Goal: Task Accomplishment & Management: Complete application form

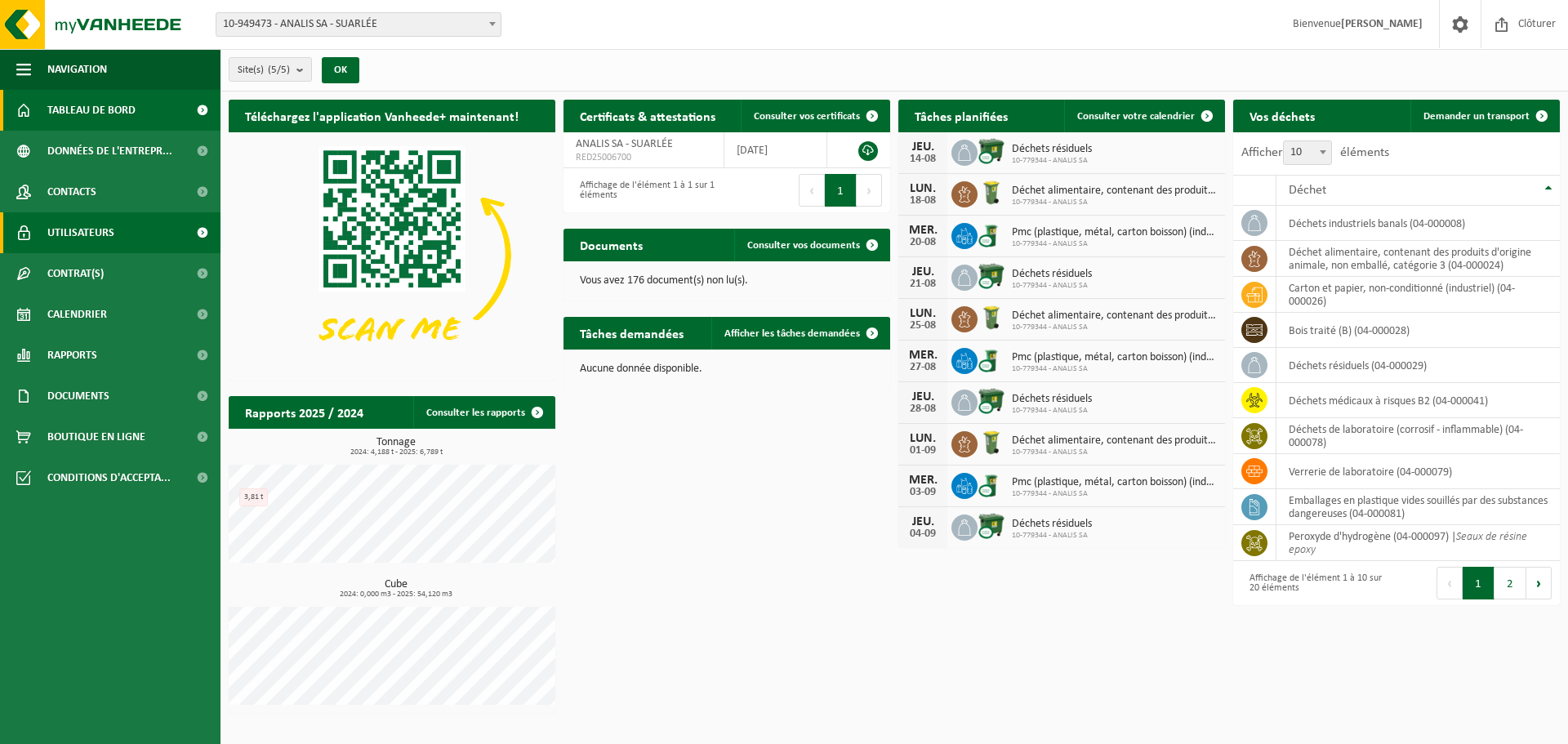
click at [81, 238] on span "Utilisateurs" at bounding box center [81, 232] width 67 height 41
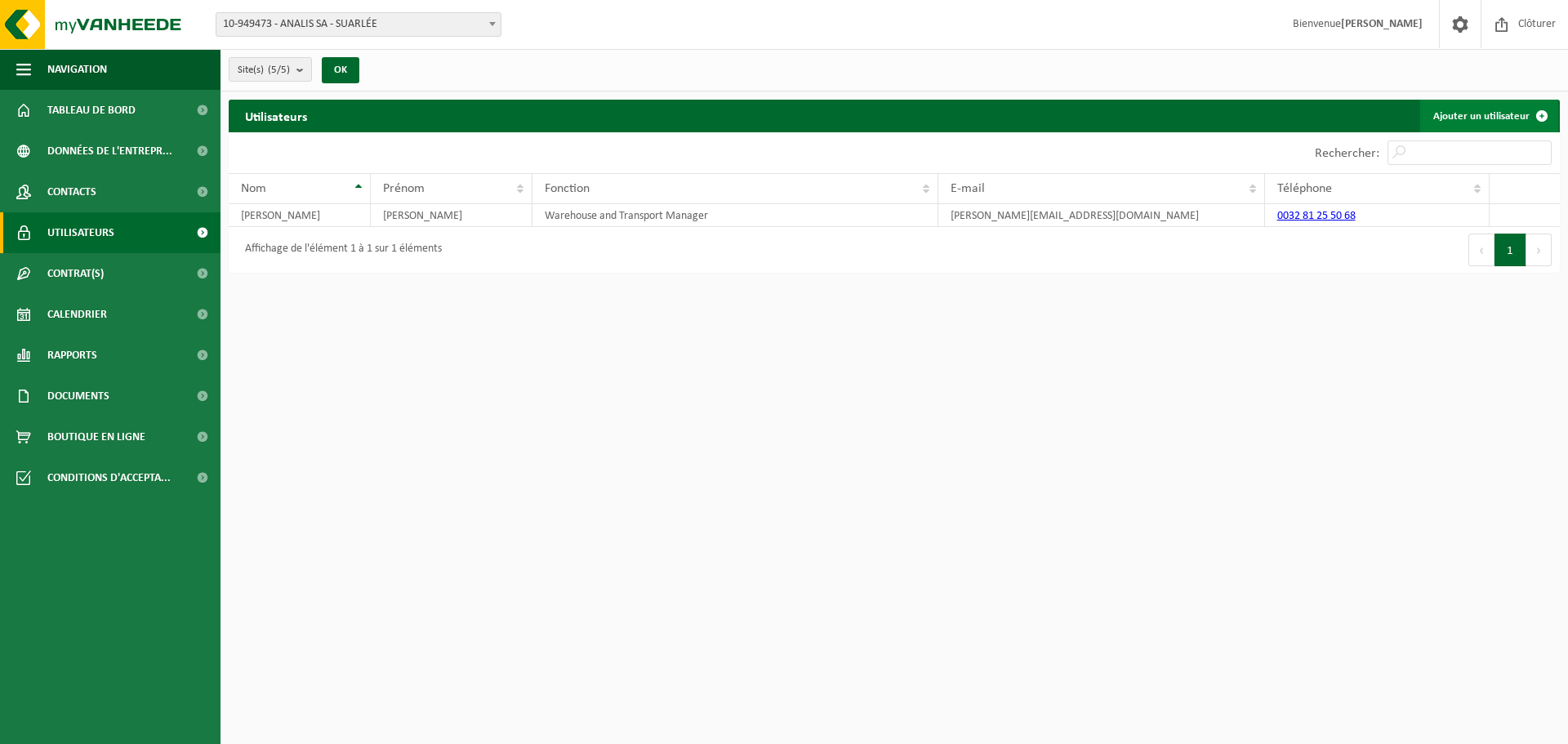
click at [1485, 118] on link "Ajouter un utilisateur" at bounding box center [1490, 116] width 138 height 32
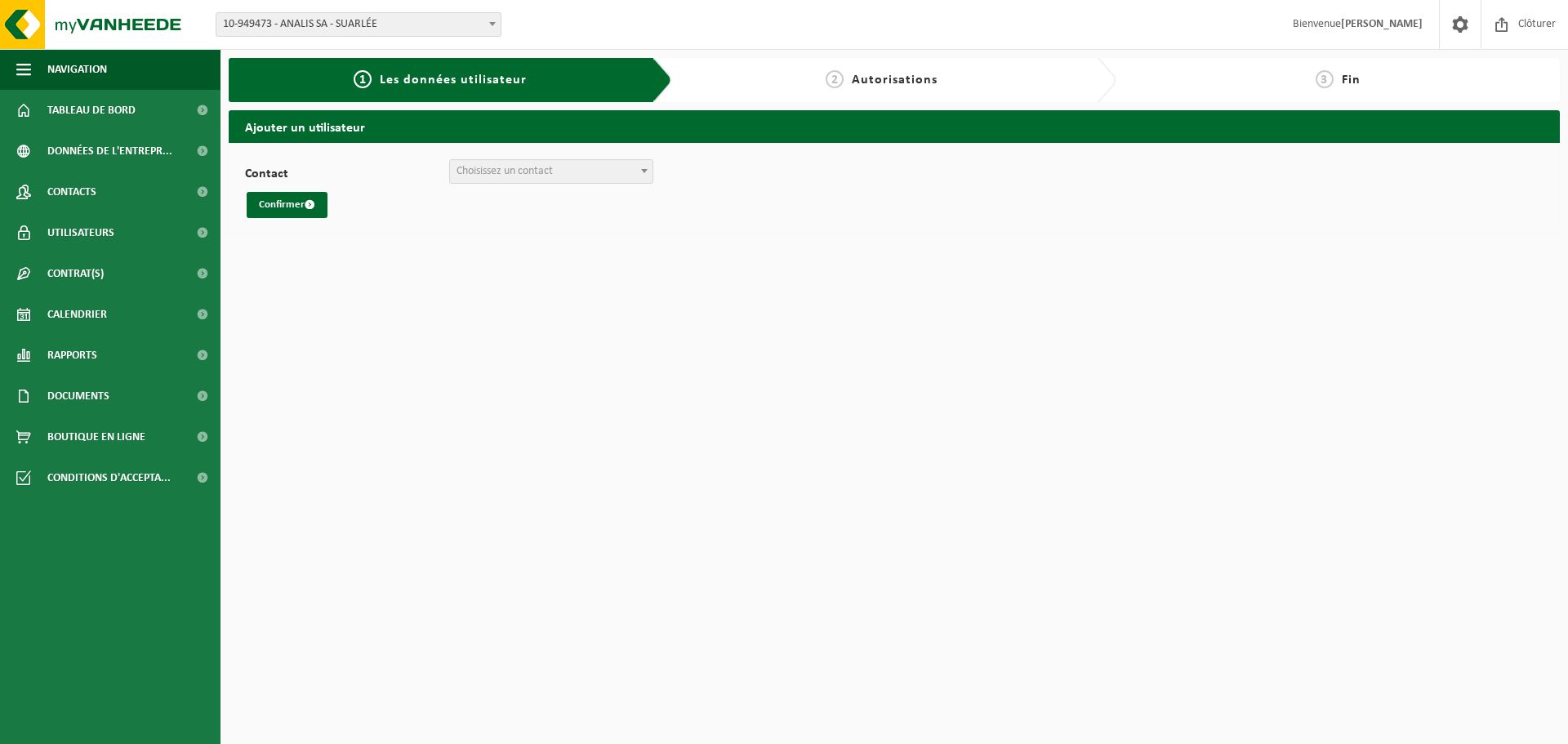
click at [497, 174] on span "Choisissez un contact" at bounding box center [505, 171] width 96 height 12
select select "0"
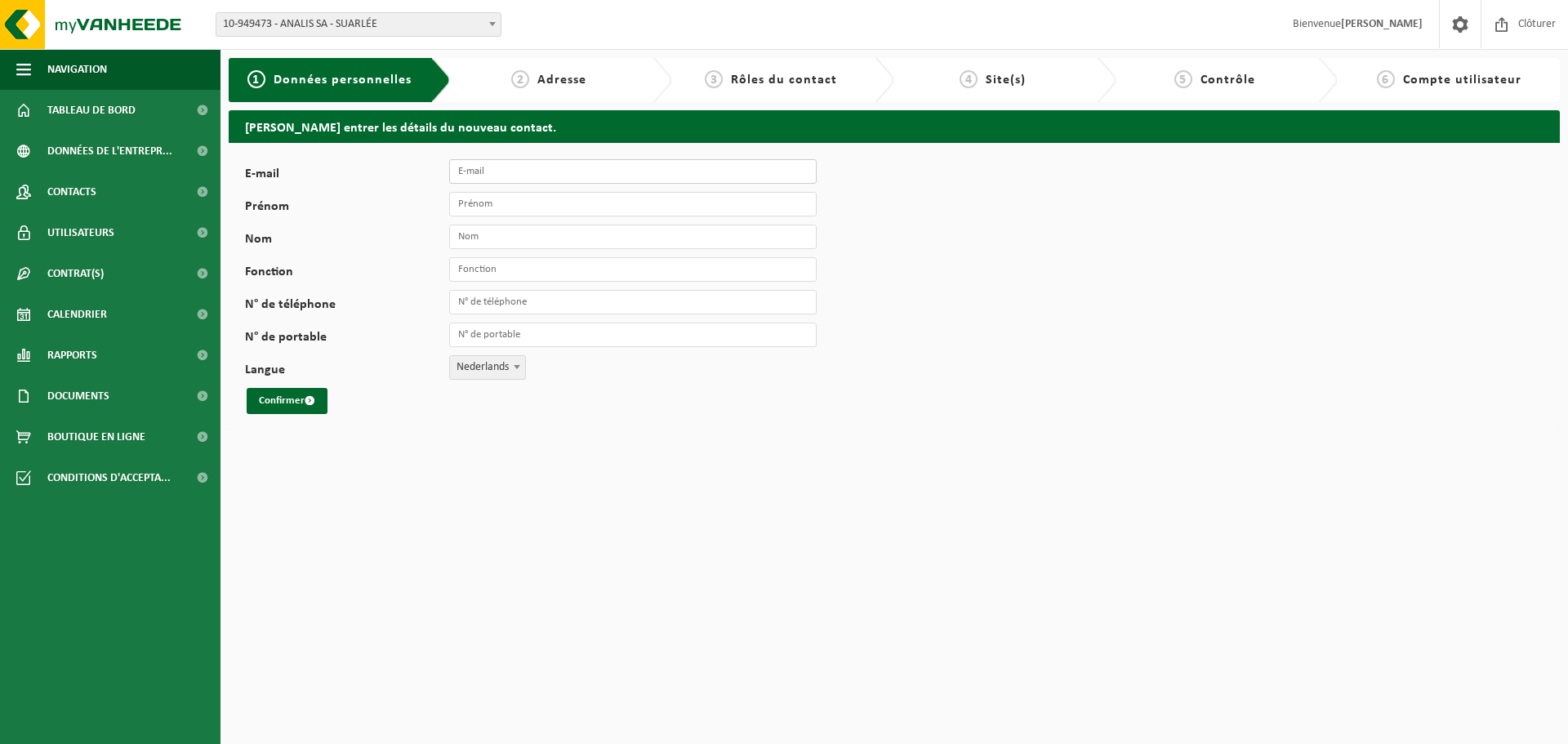
click at [486, 162] on input "E-mail" at bounding box center [633, 172] width 368 height 25
click at [520, 170] on input "E-mail" at bounding box center [633, 172] width 368 height 25
paste input "[PERSON_NAME][EMAIL_ADDRESS][DOMAIN_NAME]"
type input "[PERSON_NAME][EMAIL_ADDRESS][DOMAIN_NAME]"
click at [509, 205] on input "Prénom" at bounding box center [633, 204] width 368 height 25
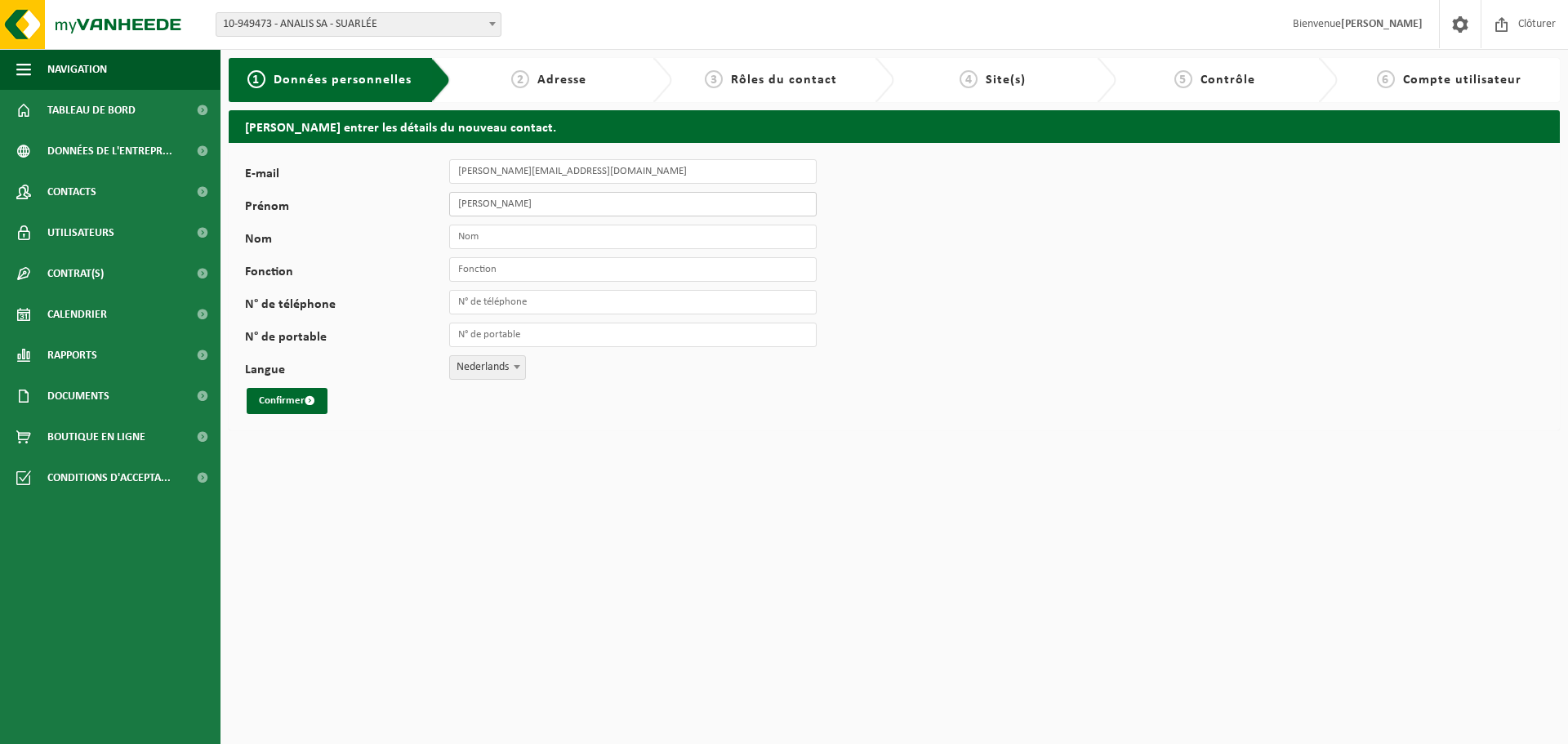
type input "Nicolas"
type input "De Coninck"
type input "Quality Coordinator"
click at [495, 310] on input "N° de téléphone" at bounding box center [633, 302] width 368 height 25
click at [808, 425] on div "E-mail nicolas.deconinck@analis.be Prénom Nicolas Nom De Coninck Fonction Quali…" at bounding box center [894, 287] width 1331 height 287
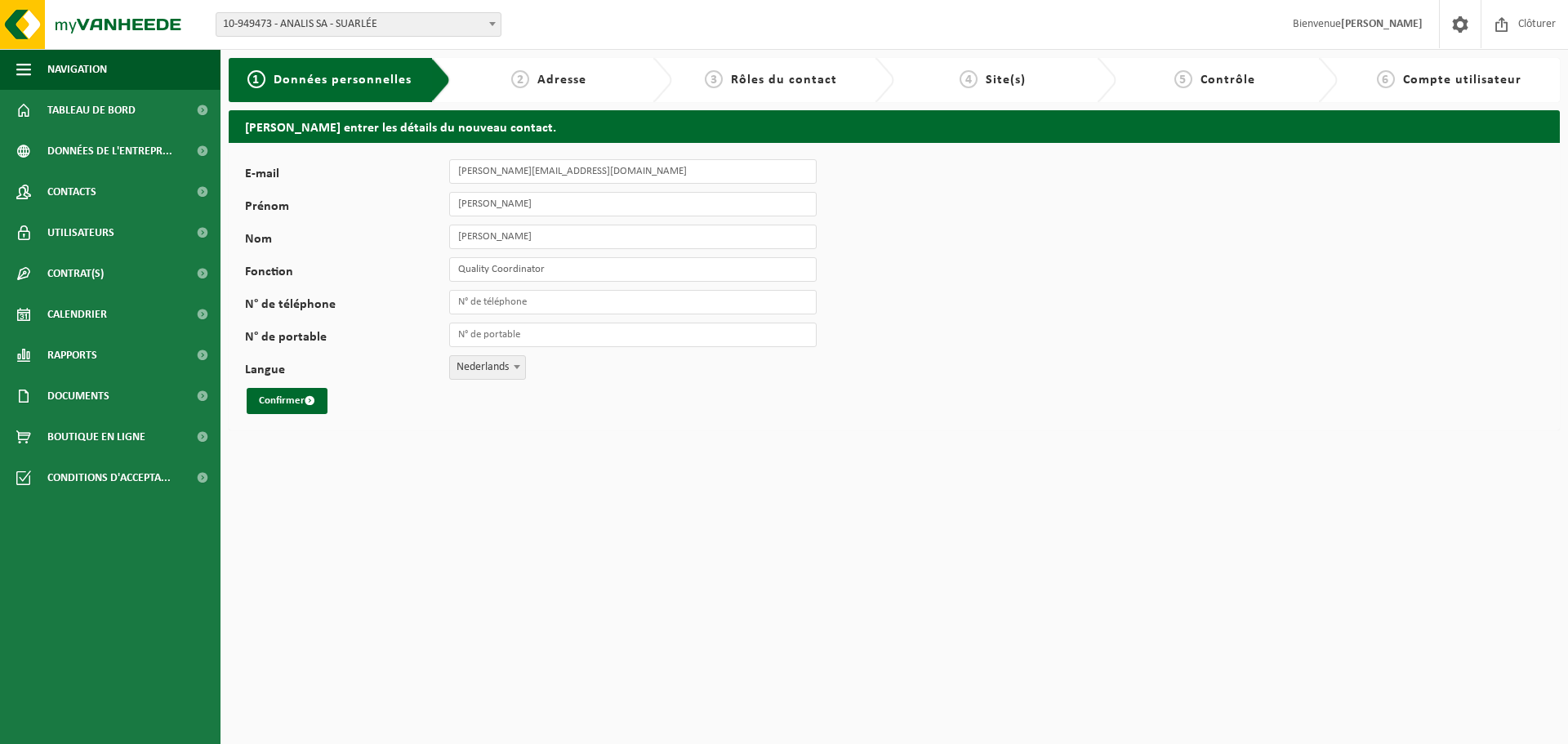
click at [454, 490] on html "Site: 10-949473 - ANALIS SA - SUARLÉE 10-779344 - ANALIS SA - SUARLÉE 10-885075…" at bounding box center [784, 372] width 1568 height 744
click at [462, 372] on span "Nederlands" at bounding box center [488, 368] width 75 height 23
select select "1"
drag, startPoint x: 395, startPoint y: 476, endPoint x: 378, endPoint y: 464, distance: 20.8
click at [394, 476] on html "Site: 10-949473 - ANALIS SA - SUARLÉE 10-779344 - ANALIS SA - SUARLÉE 10-885075…" at bounding box center [784, 372] width 1568 height 744
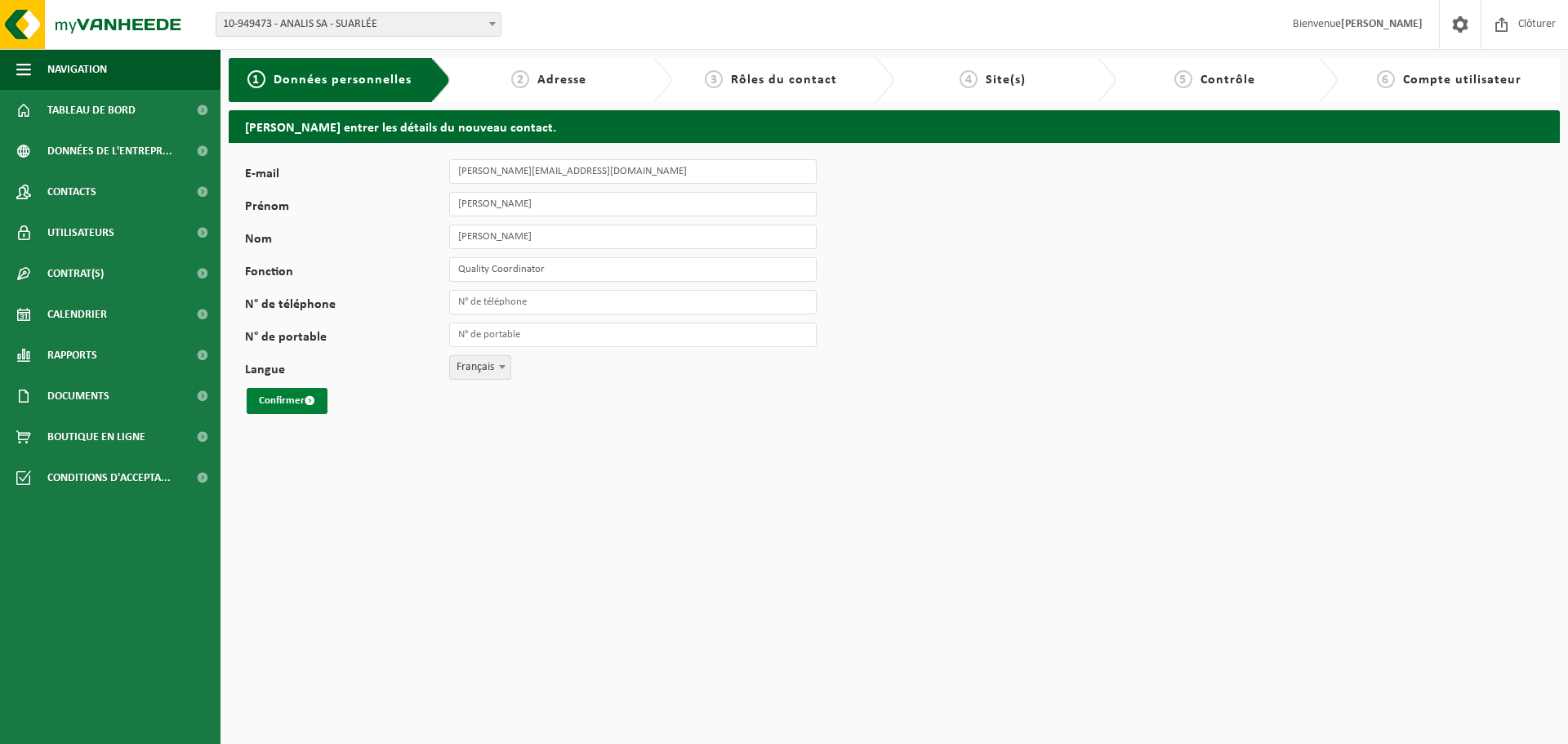
click at [307, 405] on span "submit" at bounding box center [310, 400] width 11 height 11
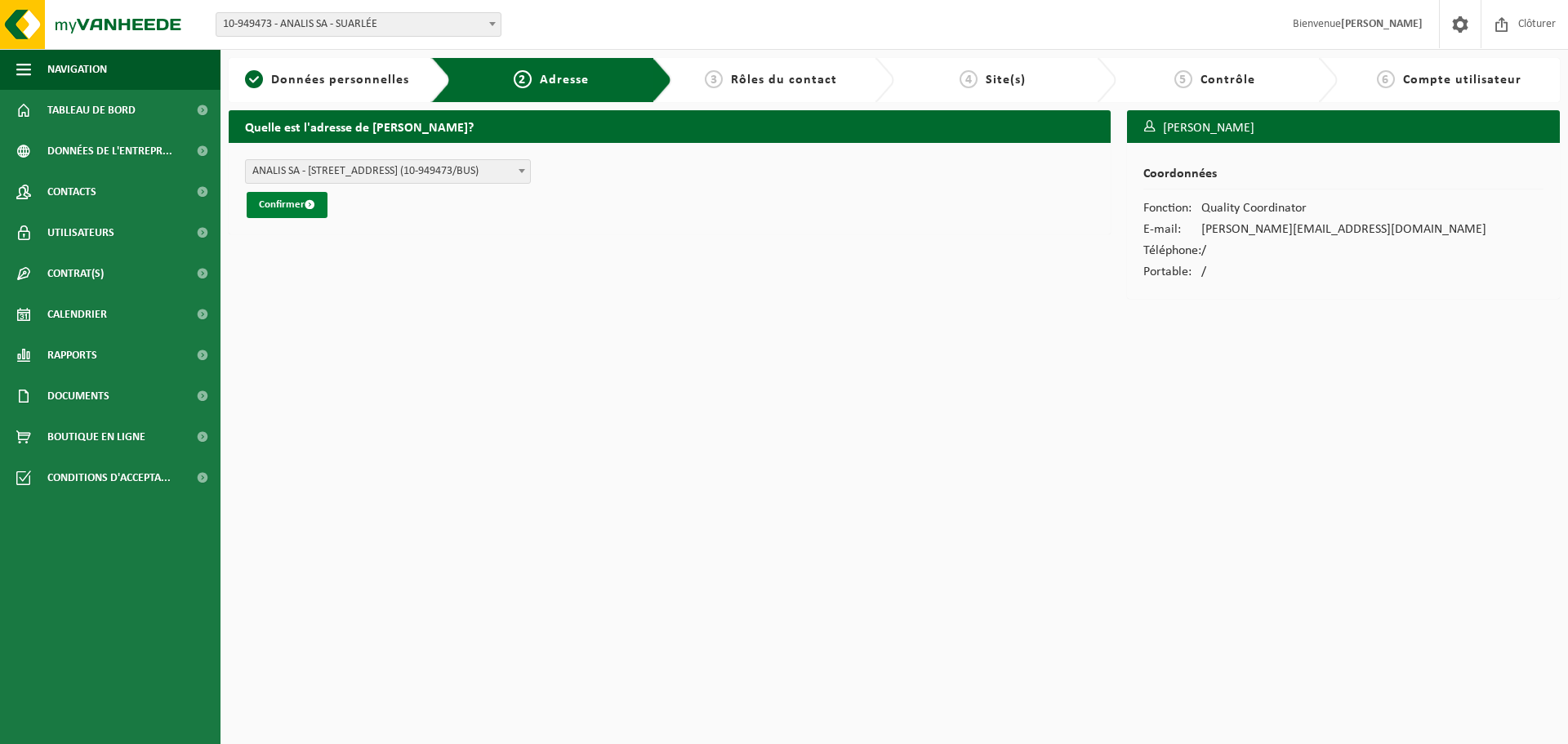
click at [287, 213] on button "Confirmer" at bounding box center [287, 205] width 81 height 26
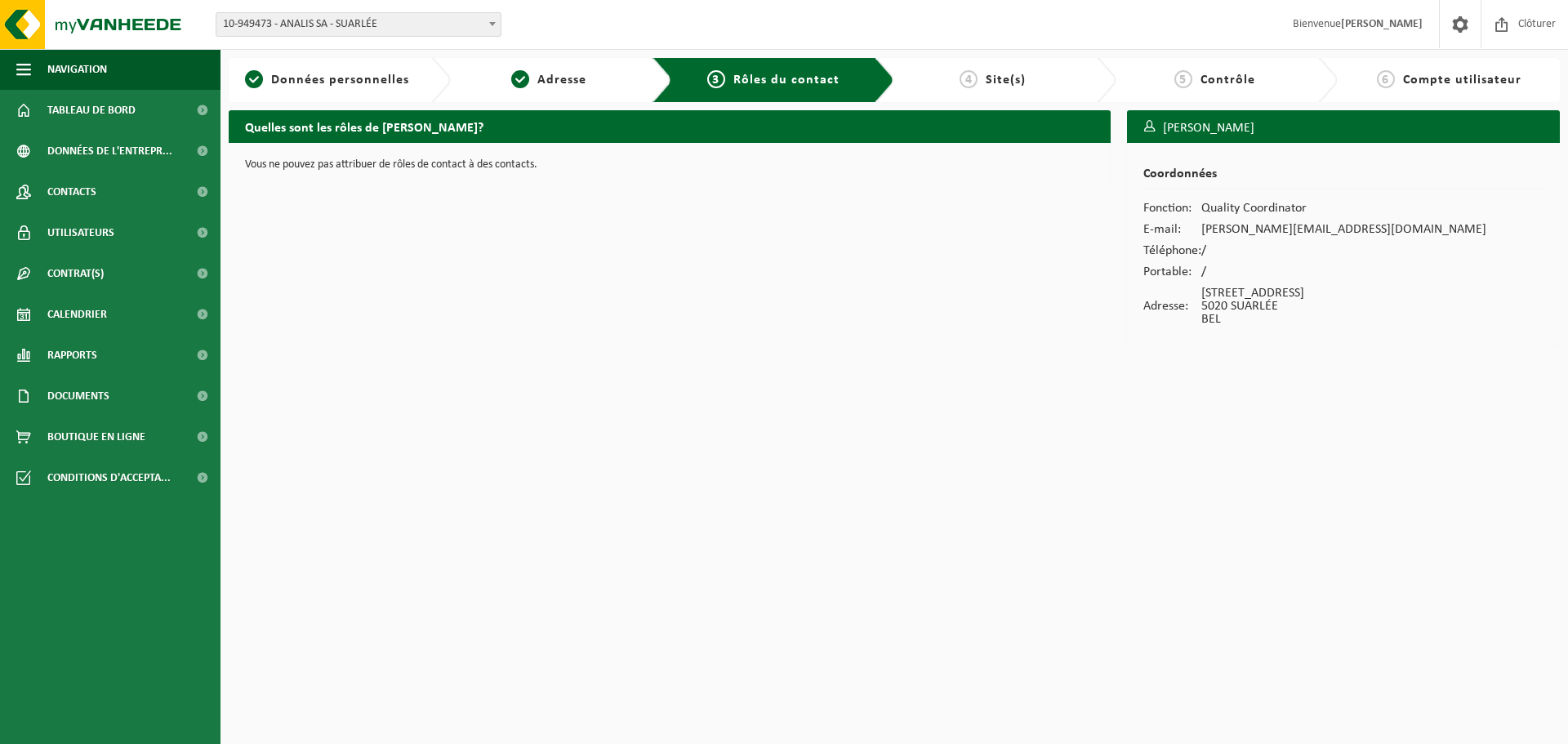
drag, startPoint x: 674, startPoint y: 325, endPoint x: 685, endPoint y: 289, distance: 37.6
click at [675, 324] on div "Quelles sont les rôles de [PERSON_NAME]? Vous ne pouvez pas attribuer de rôles …" at bounding box center [670, 232] width 899 height 244
click at [967, 73] on span "4" at bounding box center [969, 79] width 18 height 18
click at [1161, 89] on div "5 Contrôle" at bounding box center [1215, 80] width 181 height 19
click at [1310, 81] on div "5 Contrôle" at bounding box center [1228, 80] width 222 height 44
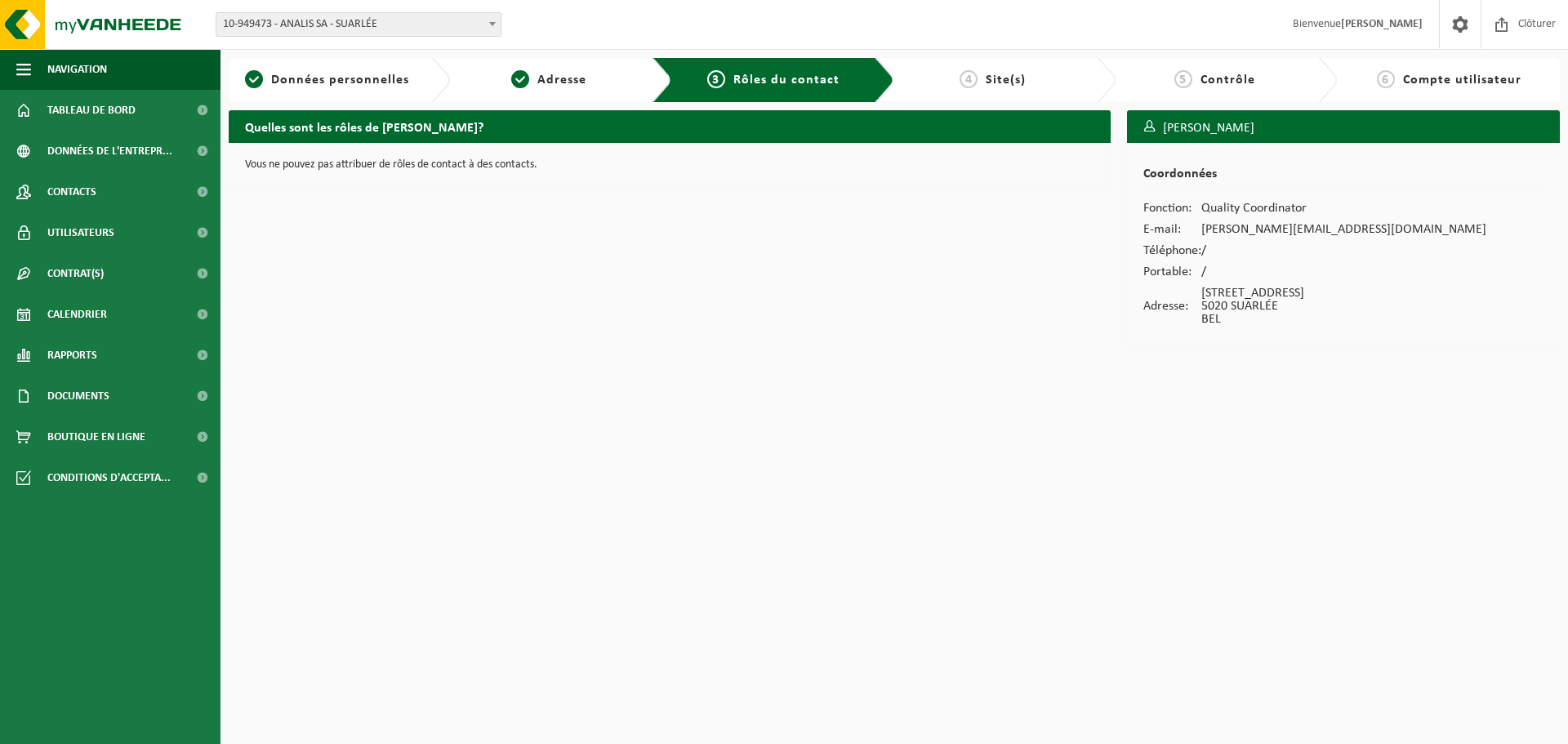
drag, startPoint x: 1356, startPoint y: 482, endPoint x: 1345, endPoint y: 507, distance: 27.3
click at [1356, 483] on html "Site: 10-949473 - ANALIS SA - SUARLÉE 10-779344 - ANALIS SA - SUARLÉE 10-885075…" at bounding box center [784, 372] width 1568 height 744
click at [902, 558] on html "Site: 10-949473 - ANALIS SA - SUARLÉE 10-779344 - ANALIS SA - SUARLÉE 10-885075…" at bounding box center [784, 372] width 1568 height 744
click at [679, 432] on html "Site: 10-949473 - ANALIS SA - SUARLÉE 10-779344 - ANALIS SA - SUARLÉE 10-885075…" at bounding box center [784, 372] width 1568 height 744
